Goal: Task Accomplishment & Management: Complete application form

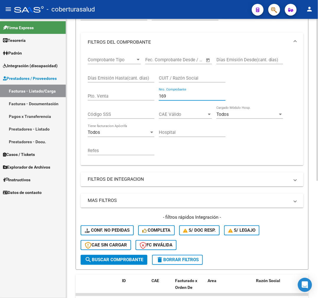
scroll to position [103, 0]
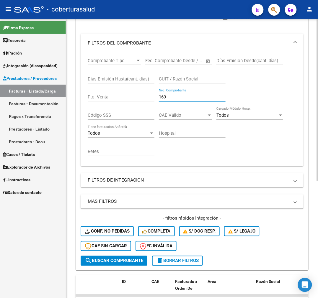
drag, startPoint x: 174, startPoint y: 98, endPoint x: 149, endPoint y: 109, distance: 27.5
click at [149, 109] on div "Comprobante Tipo Comprobante Tipo Start date – End date Fec. Comprobante Desde …" at bounding box center [192, 108] width 209 height 110
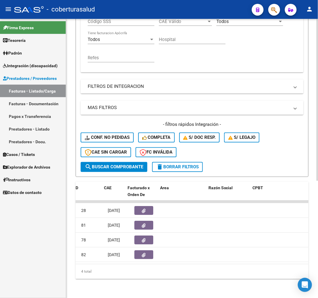
scroll to position [0, 0]
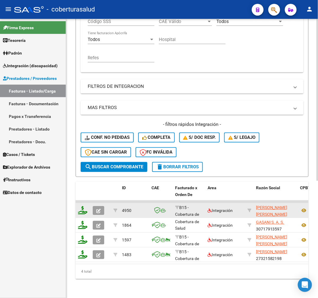
type input "364"
click at [96, 209] on icon "button" at bounding box center [98, 211] width 4 height 4
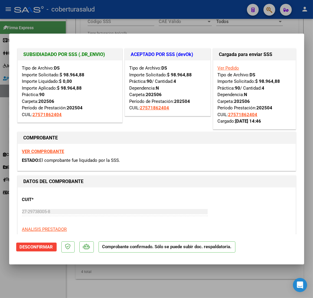
type input "$ 0,00"
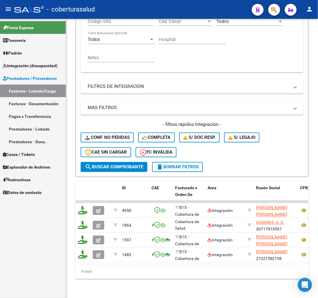
scroll to position [202, 0]
